Goal: Information Seeking & Learning: Learn about a topic

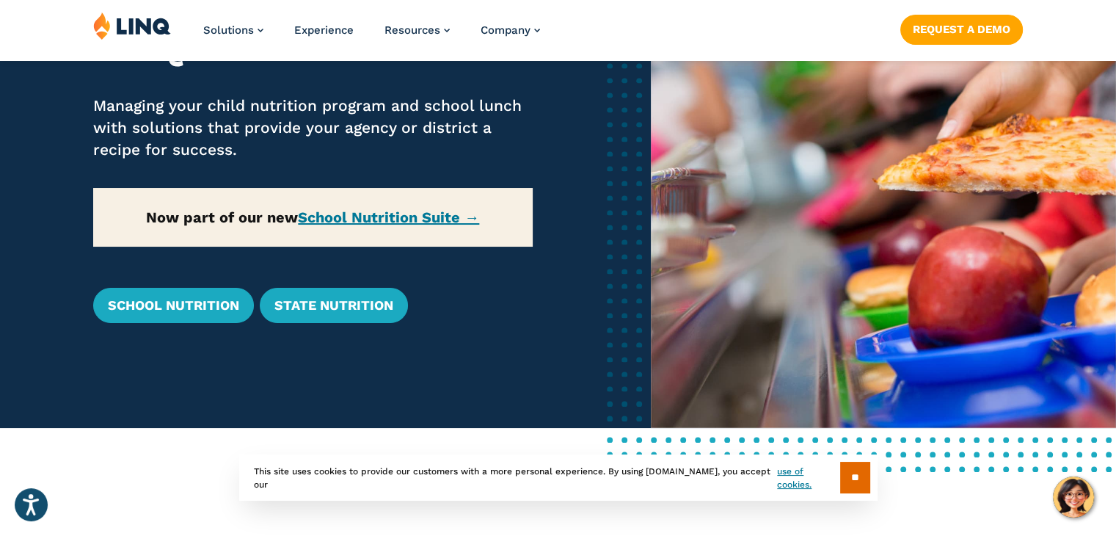
scroll to position [189, 0]
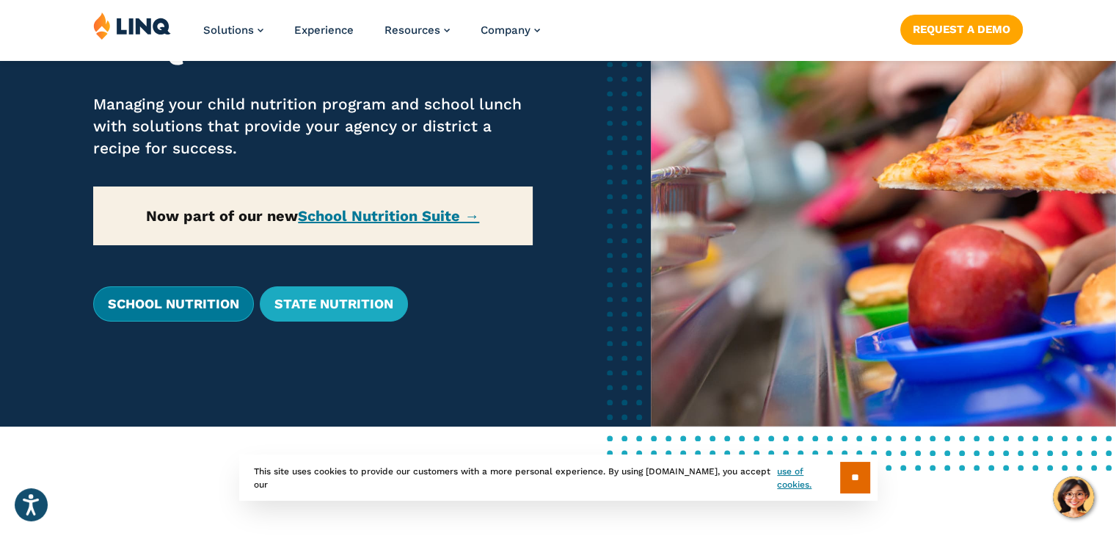
click at [218, 302] on link "School Nutrition" at bounding box center [173, 303] width 161 height 35
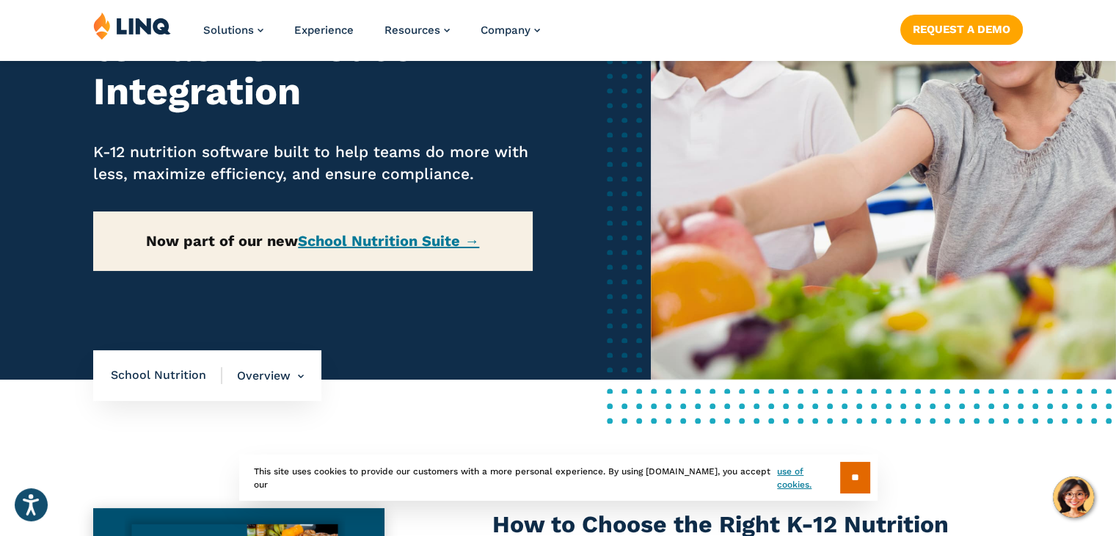
scroll to position [239, 0]
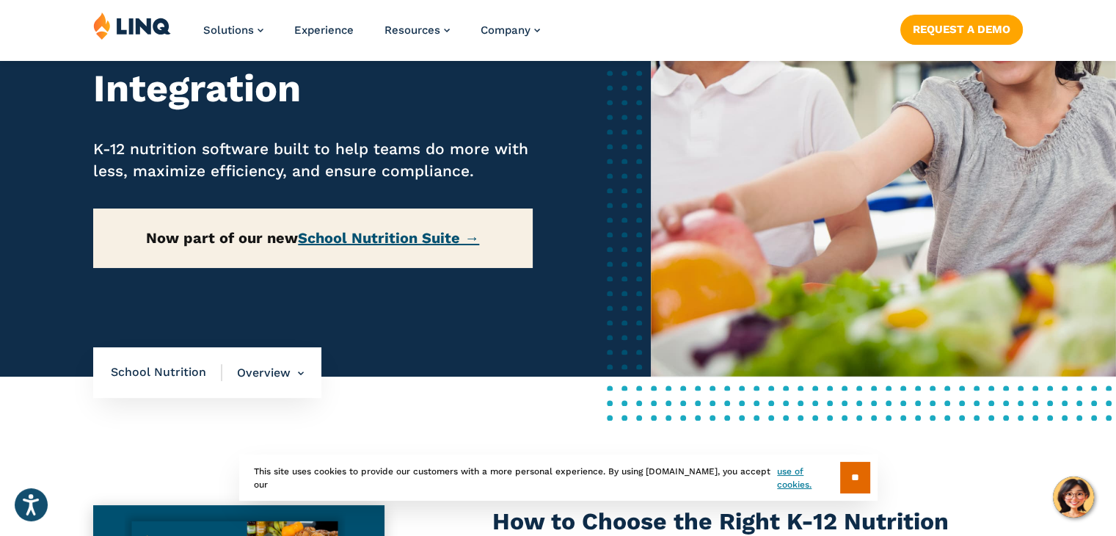
click at [376, 229] on link "School Nutrition Suite →" at bounding box center [388, 238] width 181 height 18
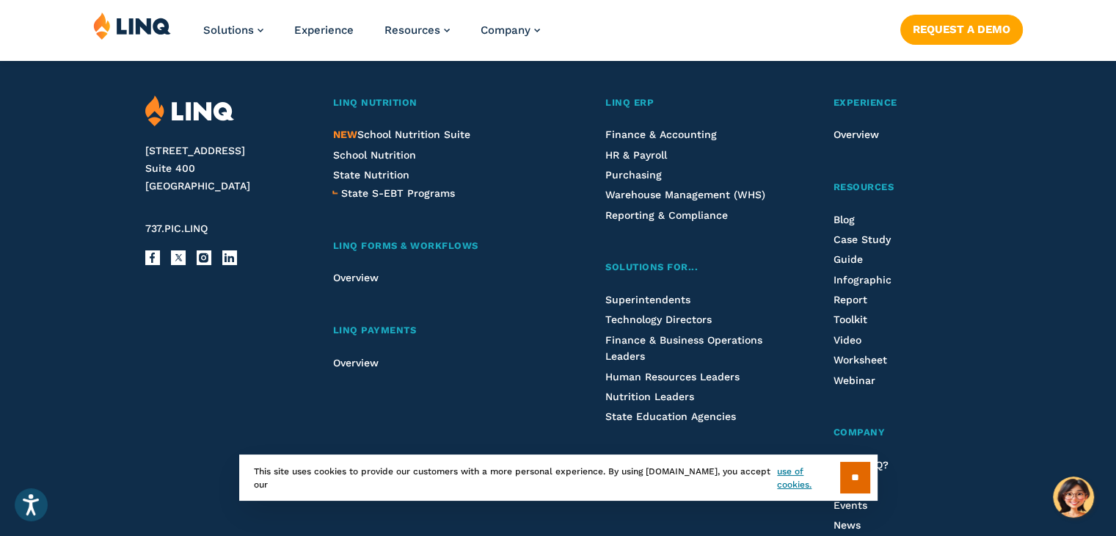
scroll to position [1723, 0]
click at [362, 152] on span "School Nutrition" at bounding box center [373, 155] width 83 height 12
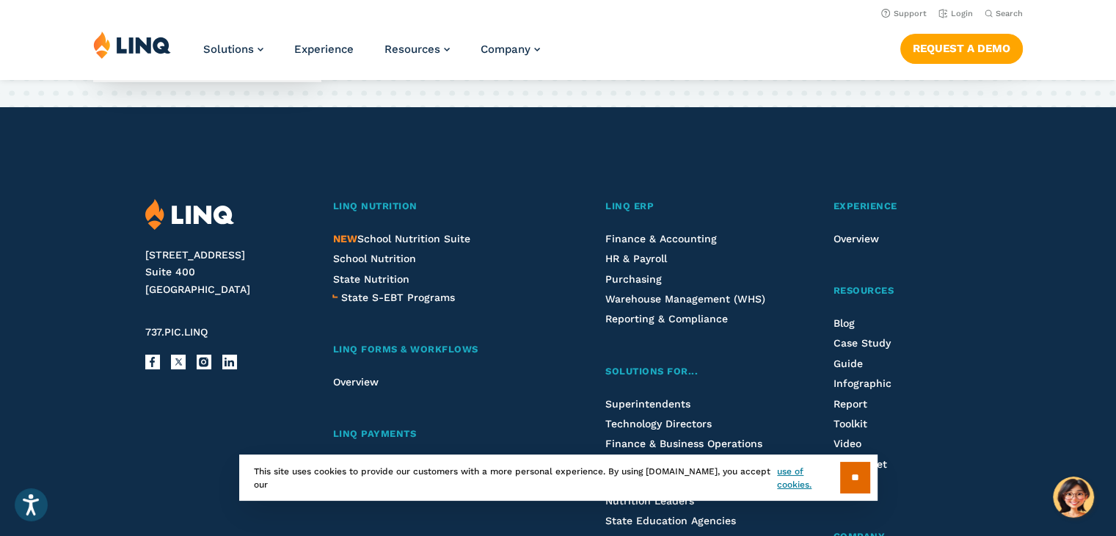
scroll to position [3850, 0]
click at [366, 274] on span "State Nutrition" at bounding box center [370, 280] width 76 height 12
